Goal: Check status

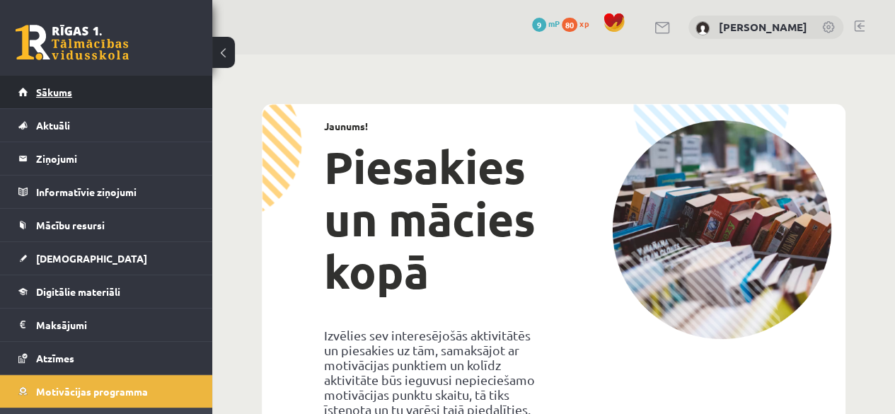
click at [64, 103] on link "Sākums" at bounding box center [106, 92] width 176 height 33
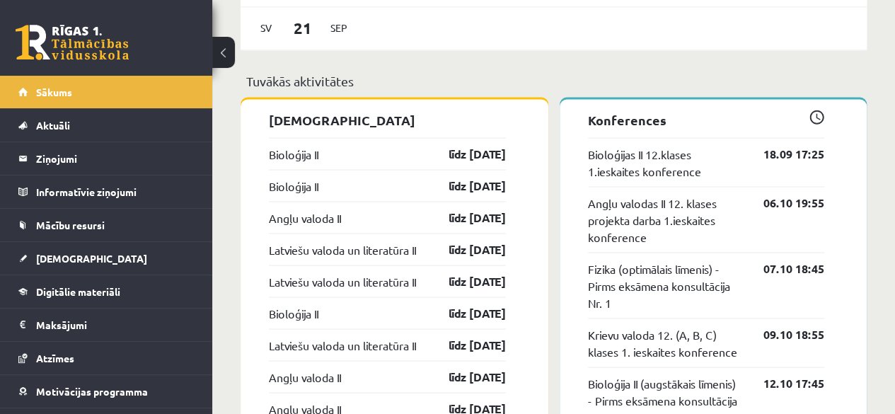
scroll to position [1222, 0]
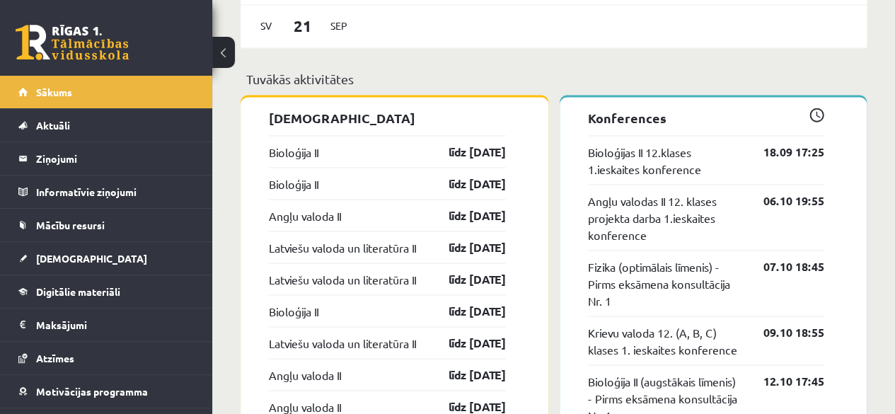
click at [355, 159] on div "Bioloģija II līdz [DATE]" at bounding box center [387, 151] width 237 height 32
click at [444, 154] on link "līdz 30.09.25" at bounding box center [465, 151] width 82 height 17
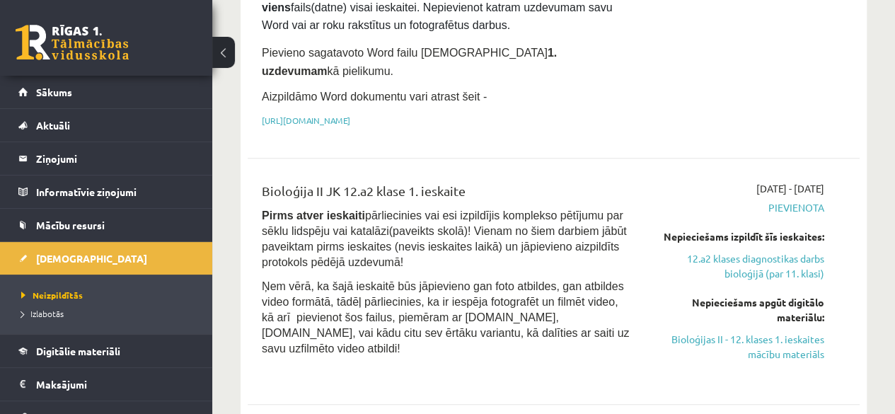
scroll to position [384, 0]
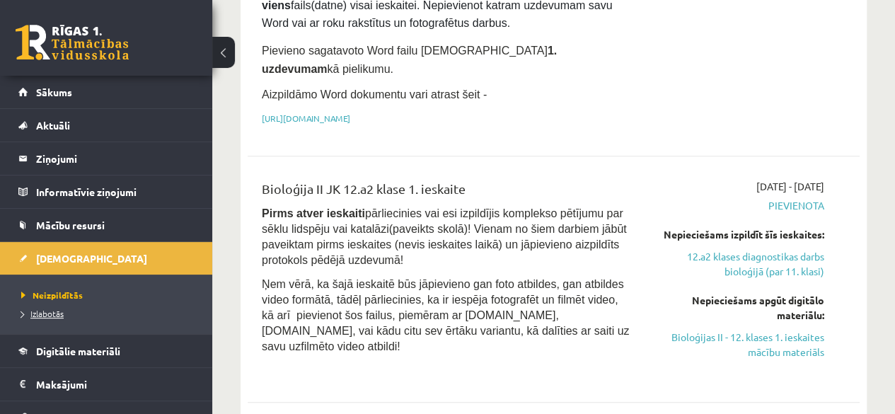
click at [44, 313] on span "Izlabotās" at bounding box center [42, 313] width 42 height 11
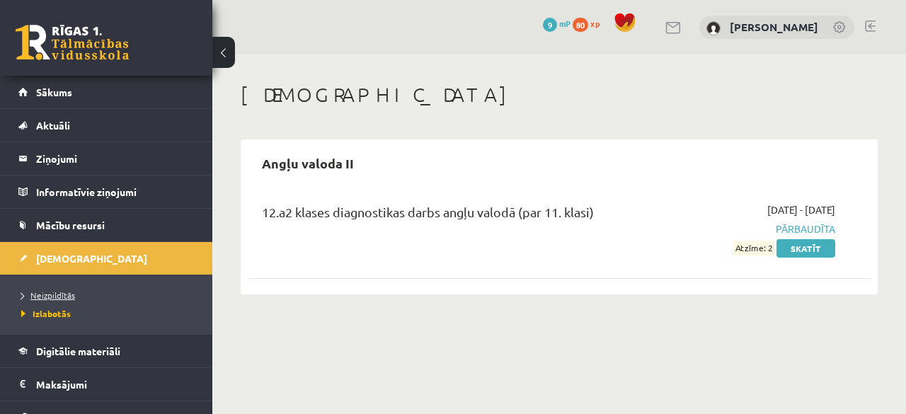
click at [45, 299] on link "Neizpildītās" at bounding box center [109, 295] width 177 height 13
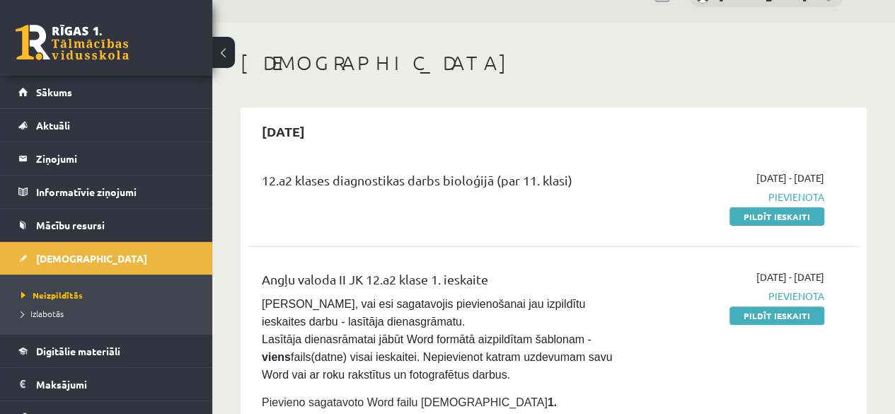
scroll to position [35, 0]
